Goal: Task Accomplishment & Management: Manage account settings

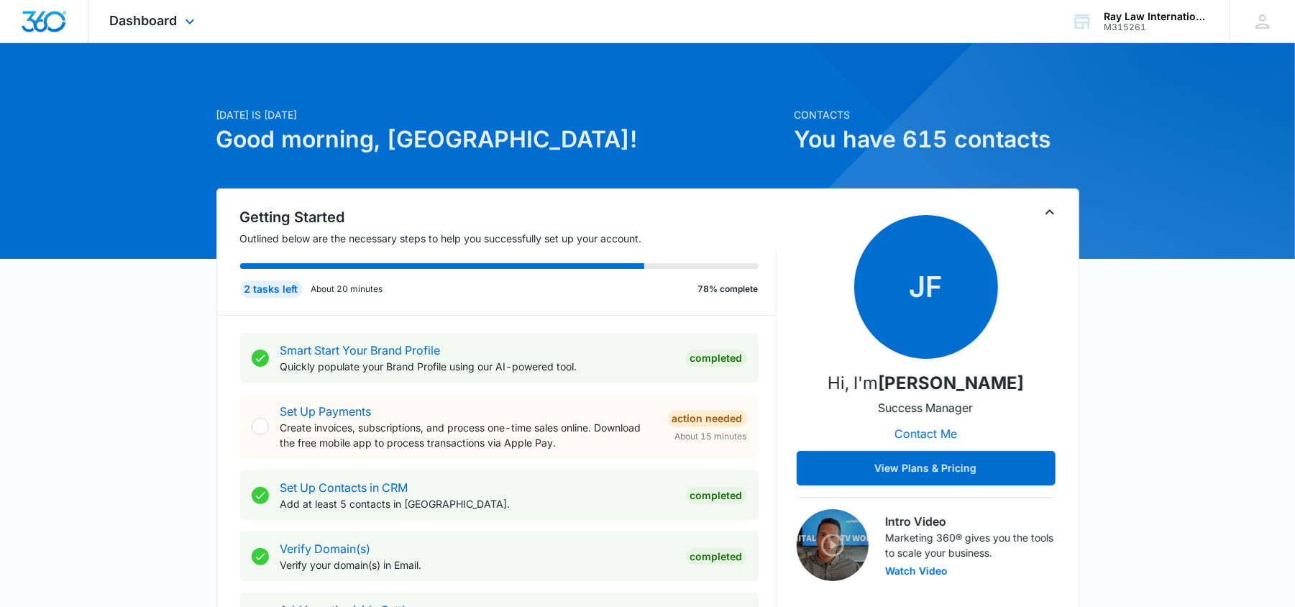
drag, startPoint x: 147, startPoint y: 29, endPoint x: 159, endPoint y: 33, distance: 13.0
click at [147, 29] on div "Dashboard Apps Reputation Websites Forms CRM Email Social Content Ads Intellige…" at bounding box center [154, 21] width 132 height 42
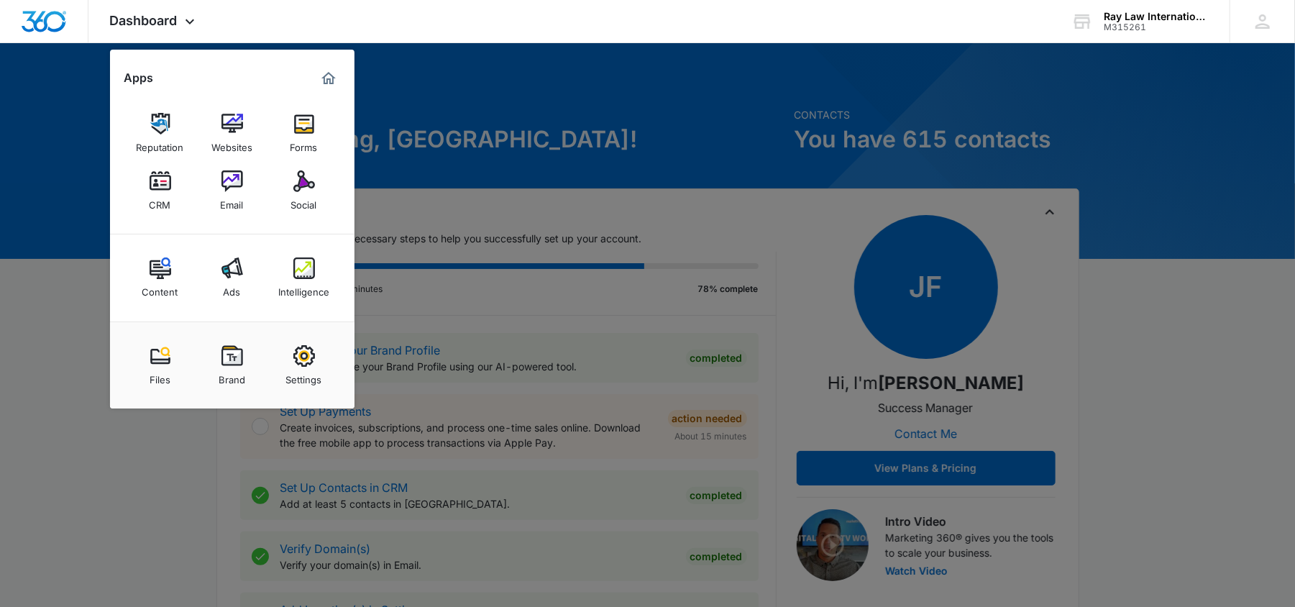
drag, startPoint x: 151, startPoint y: 188, endPoint x: 170, endPoint y: 202, distance: 24.2
click at [150, 188] on img at bounding box center [161, 181] width 22 height 22
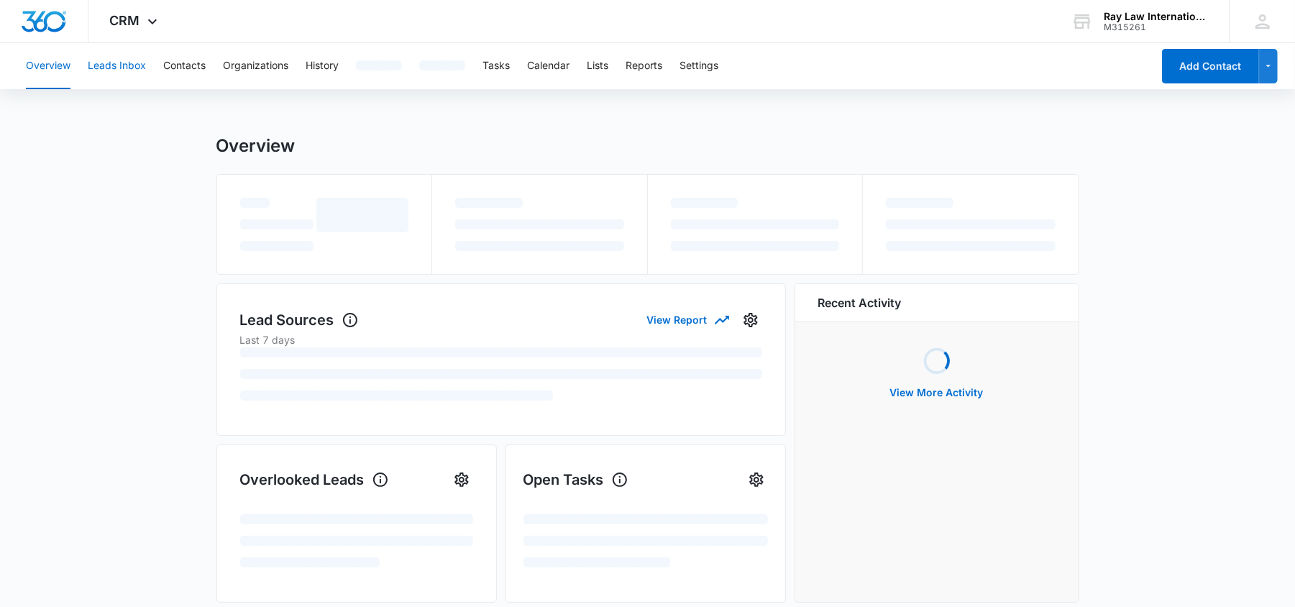
click at [104, 58] on button "Leads Inbox" at bounding box center [117, 66] width 58 height 46
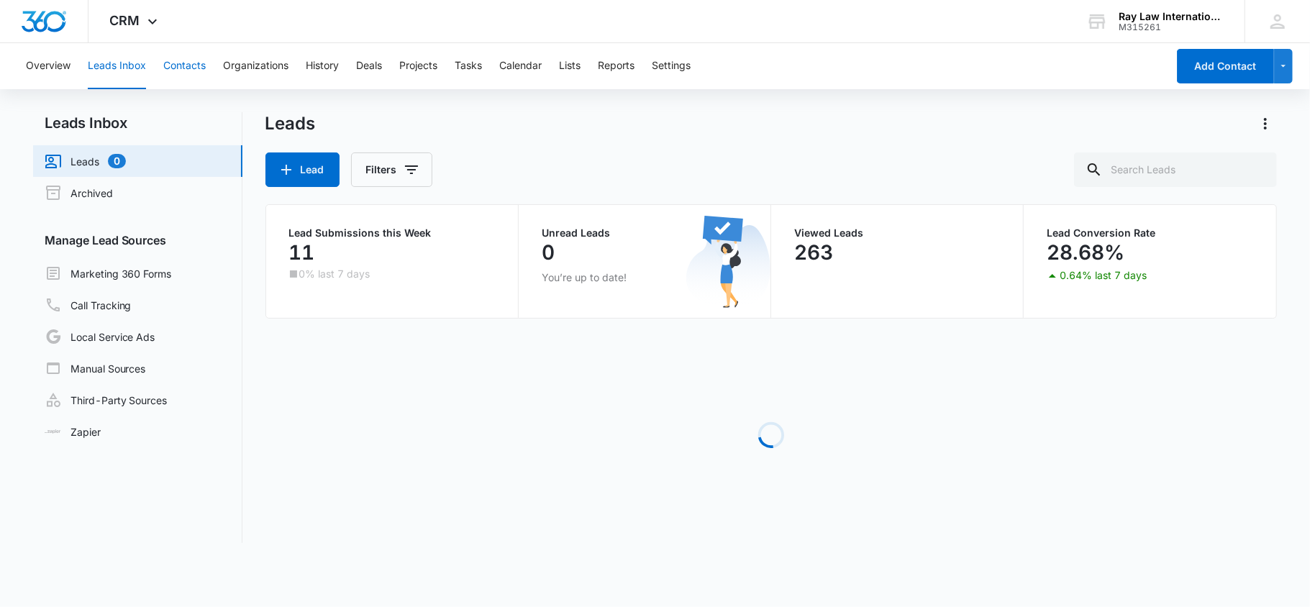
click at [170, 59] on button "Contacts" at bounding box center [184, 66] width 42 height 46
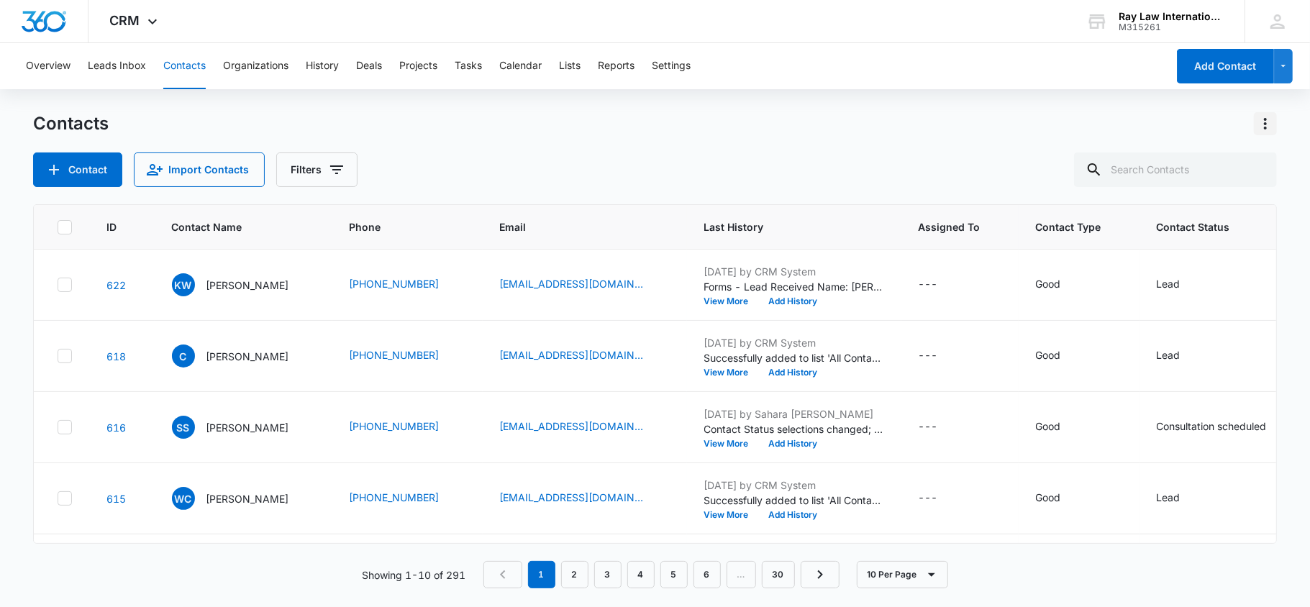
click at [1270, 129] on icon "Actions" at bounding box center [1265, 123] width 17 height 17
click at [1215, 208] on div "Export All Contacts" at bounding box center [1194, 207] width 95 height 10
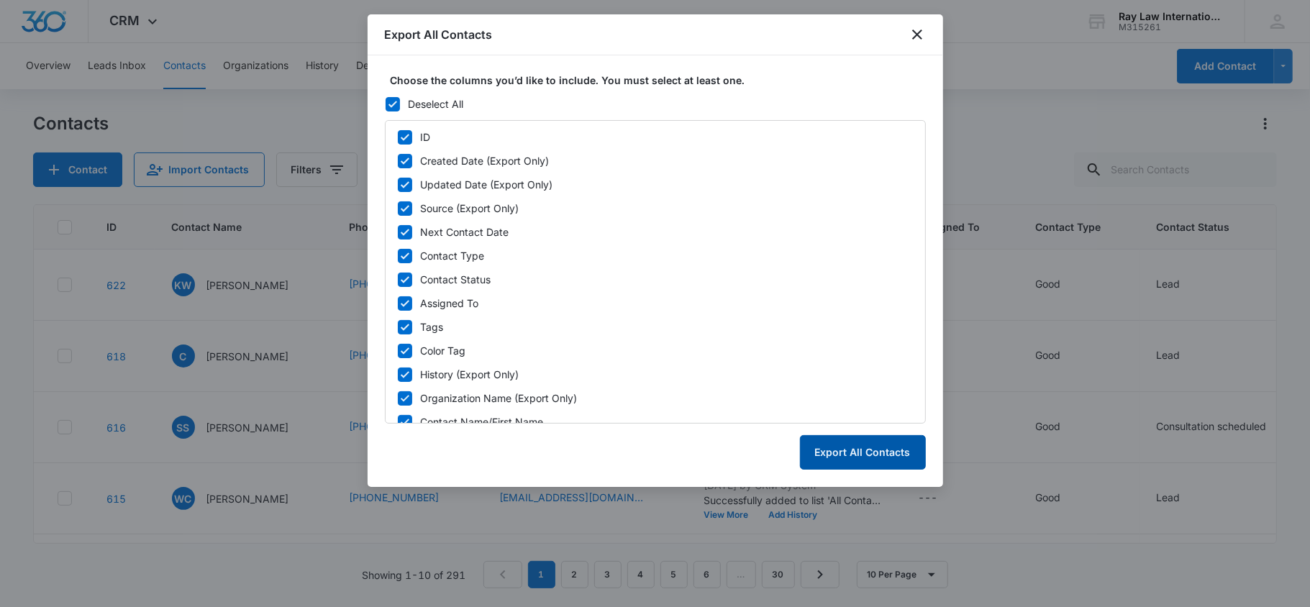
click at [860, 453] on button "Export All Contacts" at bounding box center [863, 452] width 126 height 35
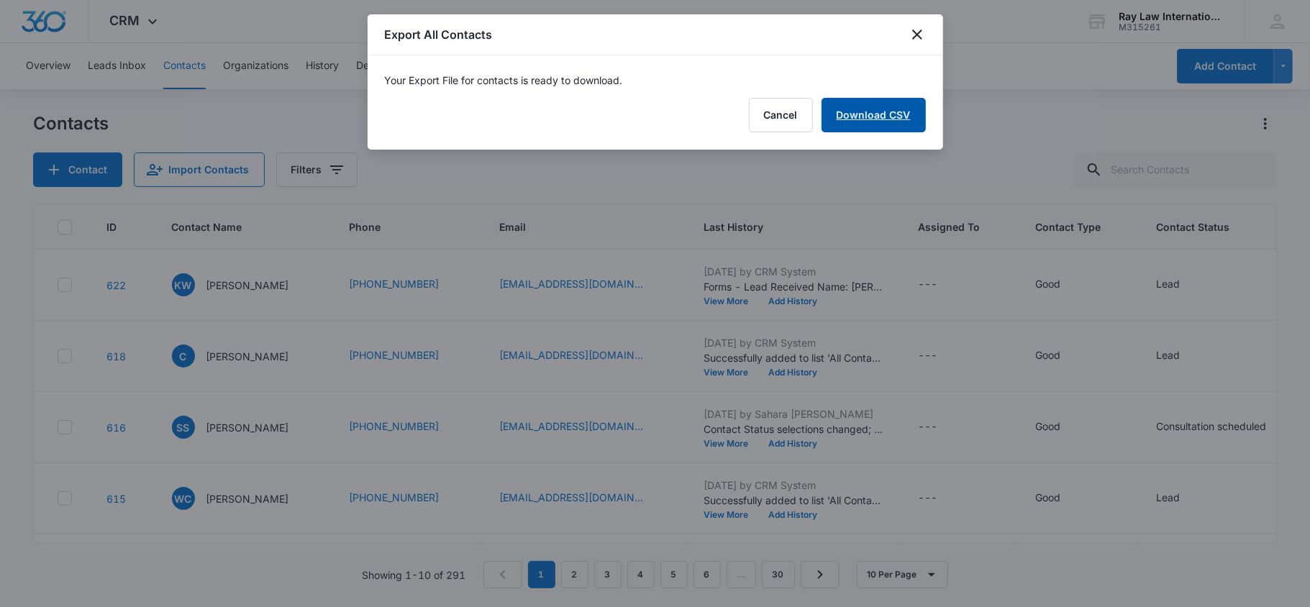
click at [907, 124] on link "Download CSV" at bounding box center [873, 115] width 104 height 35
click at [902, 128] on button "Finish" at bounding box center [895, 115] width 60 height 35
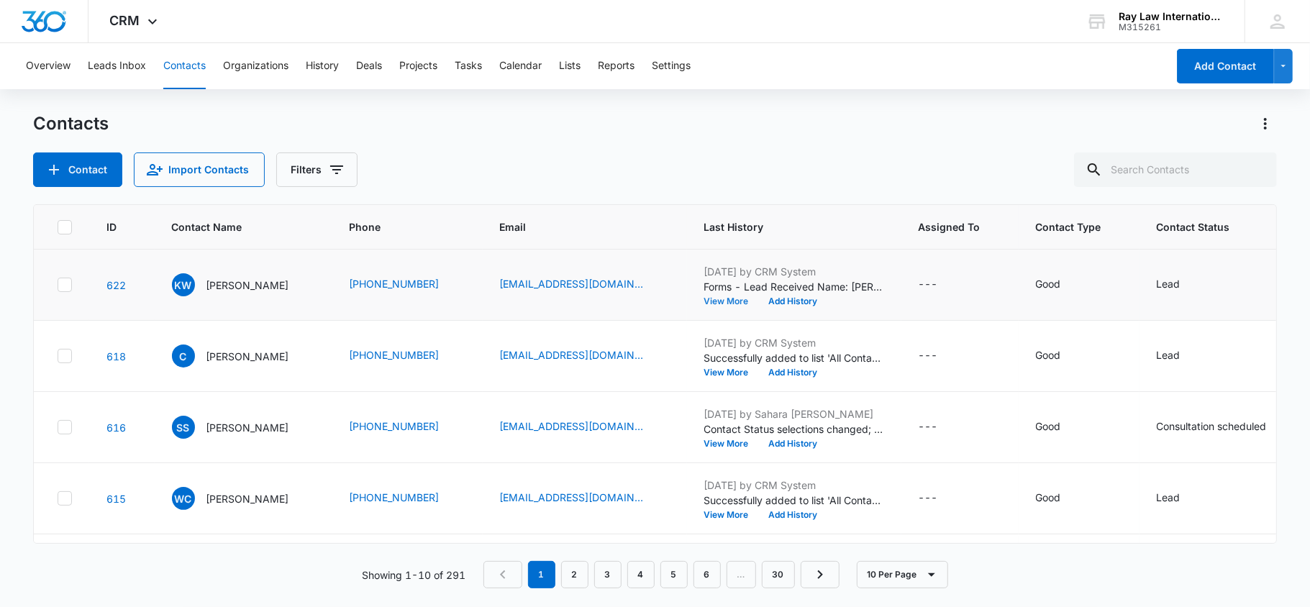
click at [726, 298] on button "View More" at bounding box center [731, 301] width 55 height 9
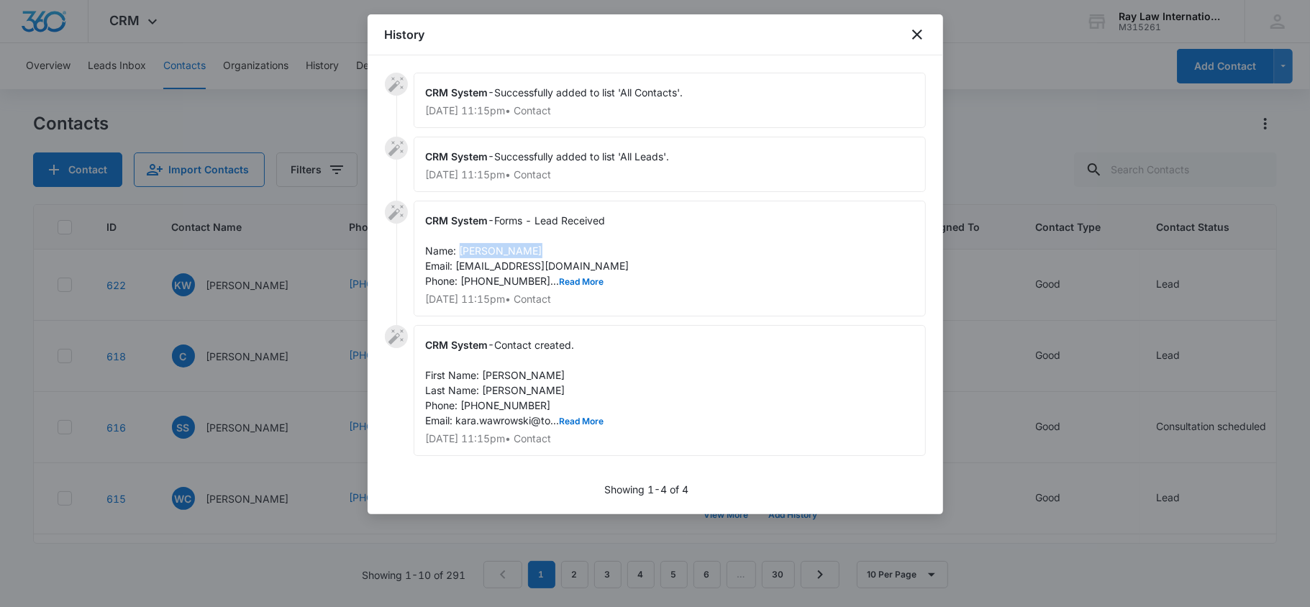
drag, startPoint x: 461, startPoint y: 251, endPoint x: 535, endPoint y: 249, distance: 74.1
click at [535, 249] on span "Forms - Lead Received Name: [PERSON_NAME] Email: [EMAIL_ADDRESS][DOMAIN_NAME] P…" at bounding box center [528, 250] width 204 height 73
copy span "[PERSON_NAME]"
click at [550, 248] on div "CRM System - Forms - Lead Received Name: [PERSON_NAME] Email: [EMAIL_ADDRESS][D…" at bounding box center [670, 259] width 512 height 116
drag, startPoint x: 550, startPoint y: 252, endPoint x: 461, endPoint y: 253, distance: 88.5
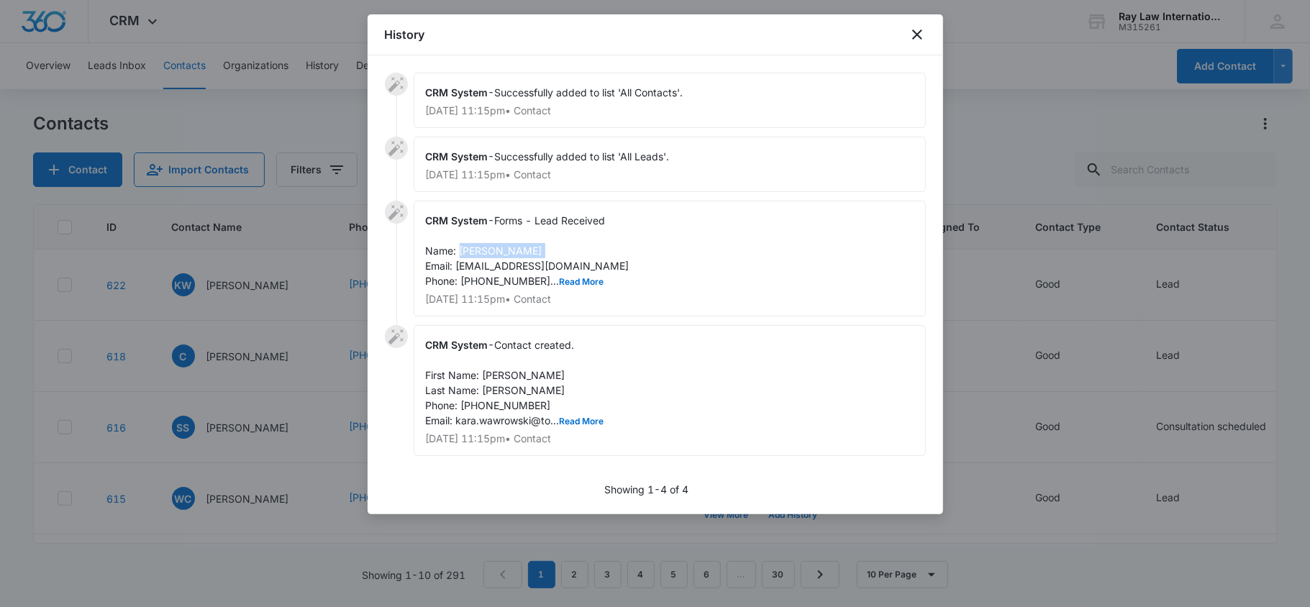
click at [461, 253] on div "CRM System - Forms - Lead Received Name: [PERSON_NAME] Email: [EMAIL_ADDRESS][D…" at bounding box center [670, 259] width 512 height 116
copy span "[PERSON_NAME]"
drag, startPoint x: 457, startPoint y: 265, endPoint x: 626, endPoint y: 268, distance: 168.3
click at [626, 268] on div "CRM System - Forms - Lead Received Name: [PERSON_NAME] Email: [EMAIL_ADDRESS][D…" at bounding box center [670, 259] width 512 height 116
copy span "[EMAIL_ADDRESS][DOMAIN_NAME]"
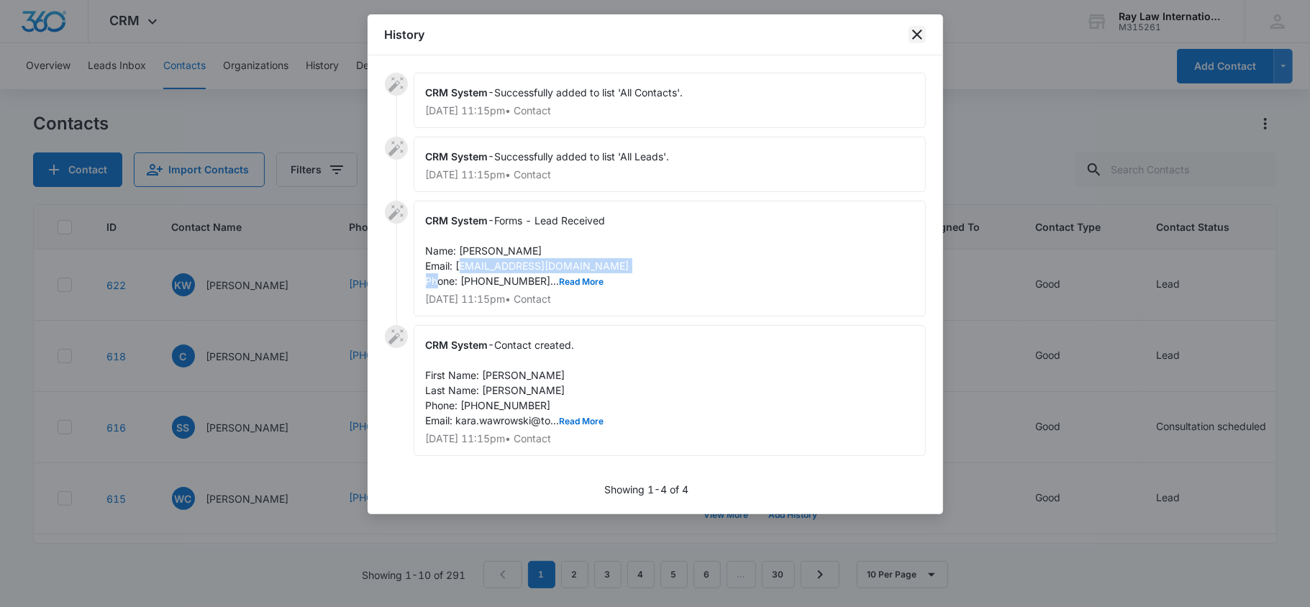
click at [910, 37] on icon "close" at bounding box center [916, 34] width 17 height 17
